Goal: Task Accomplishment & Management: Complete application form

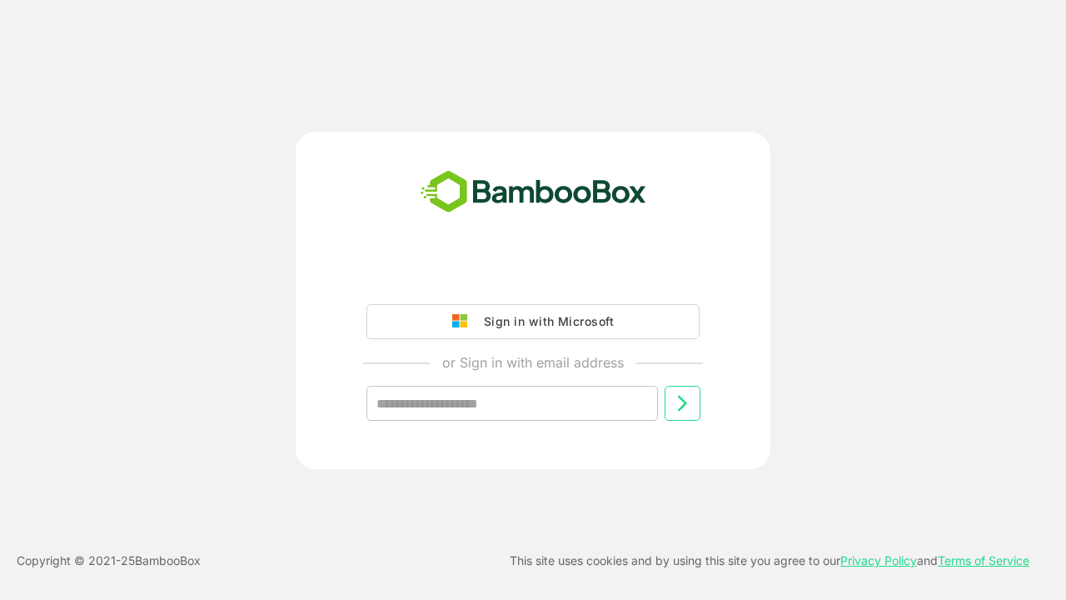
type input "**********"
click at [682, 403] on icon at bounding box center [682, 403] width 20 height 20
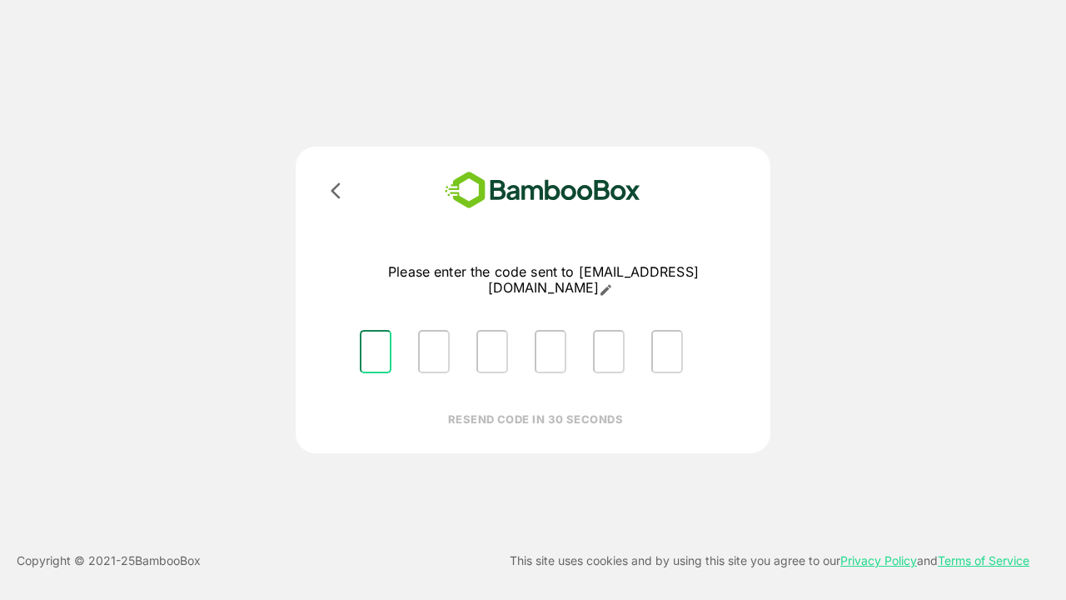
type input "*"
